Goal: Task Accomplishment & Management: Use online tool/utility

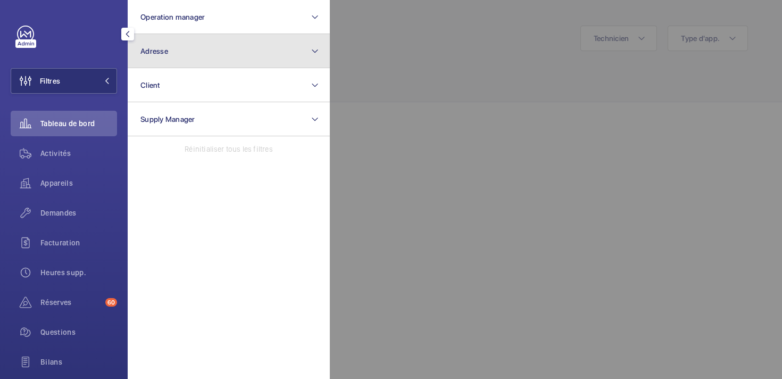
click at [160, 50] on span "Adresse" at bounding box center [154, 51] width 28 height 9
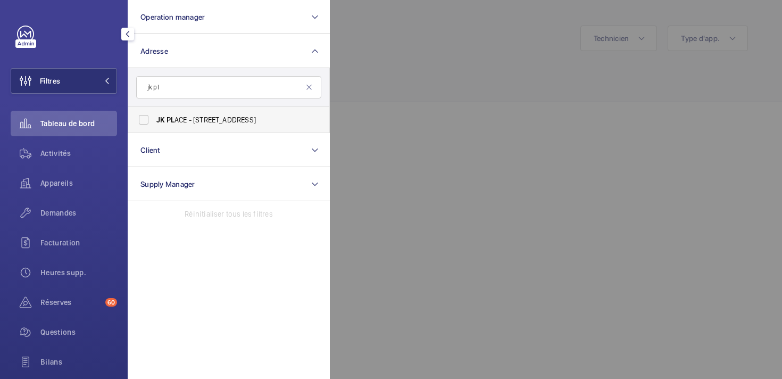
type input "jk pl"
click at [170, 113] on label "JK PL ACE - [STREET_ADDRESS]" at bounding box center [220, 120] width 185 height 26
click at [154, 113] on input "JK PL ACE - [STREET_ADDRESS]" at bounding box center [143, 119] width 21 height 21
checkbox input "true"
click at [429, 173] on div at bounding box center [721, 189] width 782 height 379
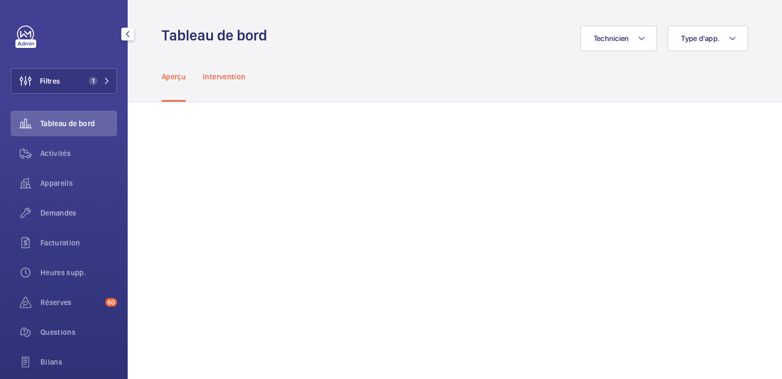
click at [224, 70] on div "Intervention" at bounding box center [224, 76] width 43 height 51
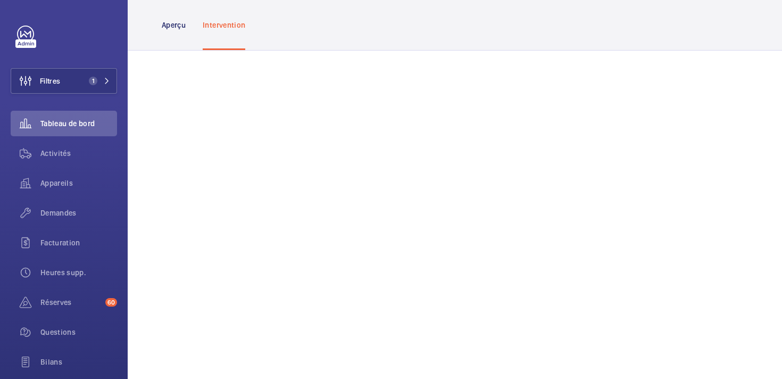
scroll to position [20, 0]
